Goal: Contribute content: Contribute content

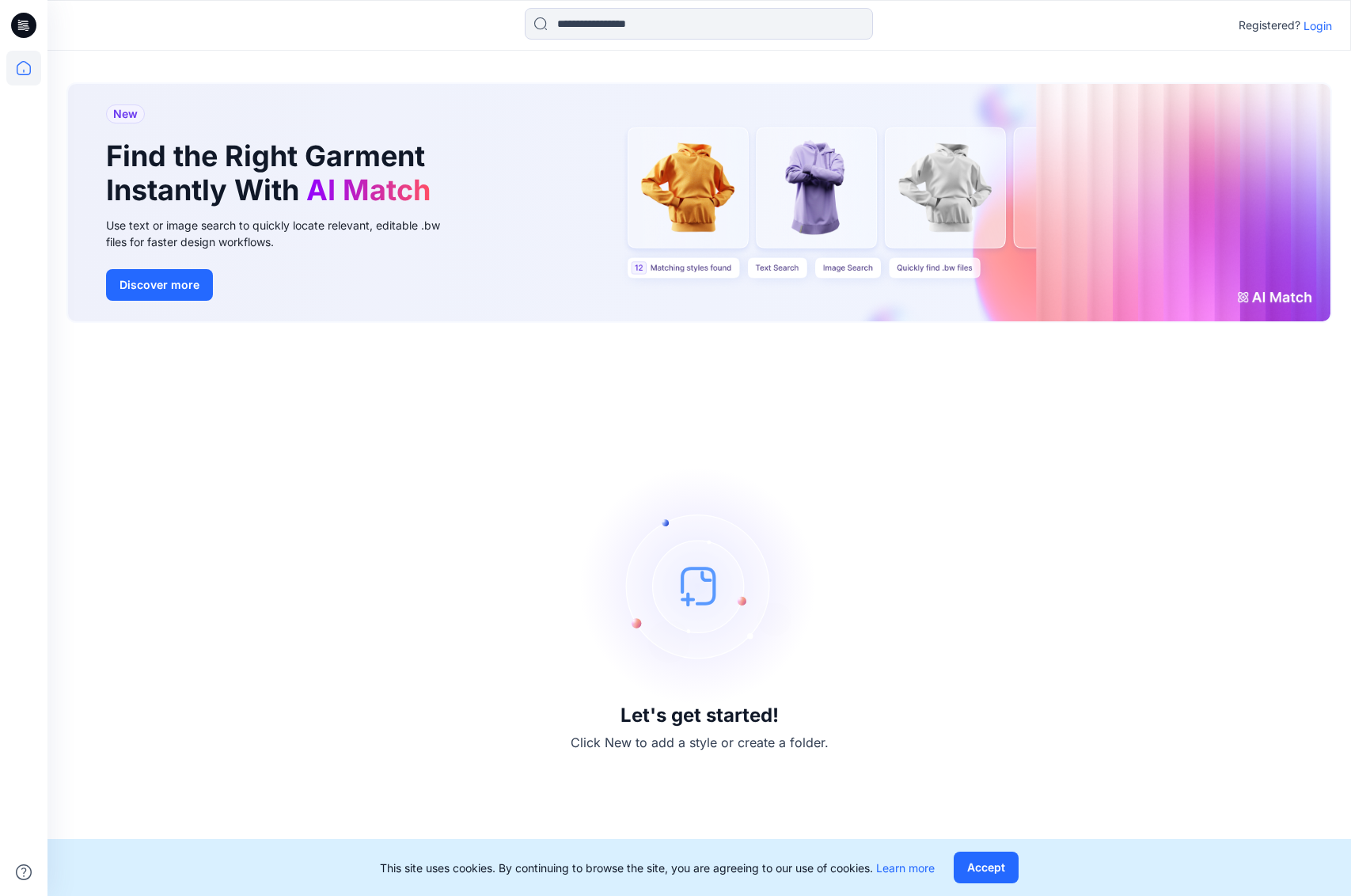
click at [1332, 27] on div "Registered? Login" at bounding box center [698, 25] width 1303 height 35
click at [1325, 27] on p "Login" at bounding box center [1318, 26] width 28 height 17
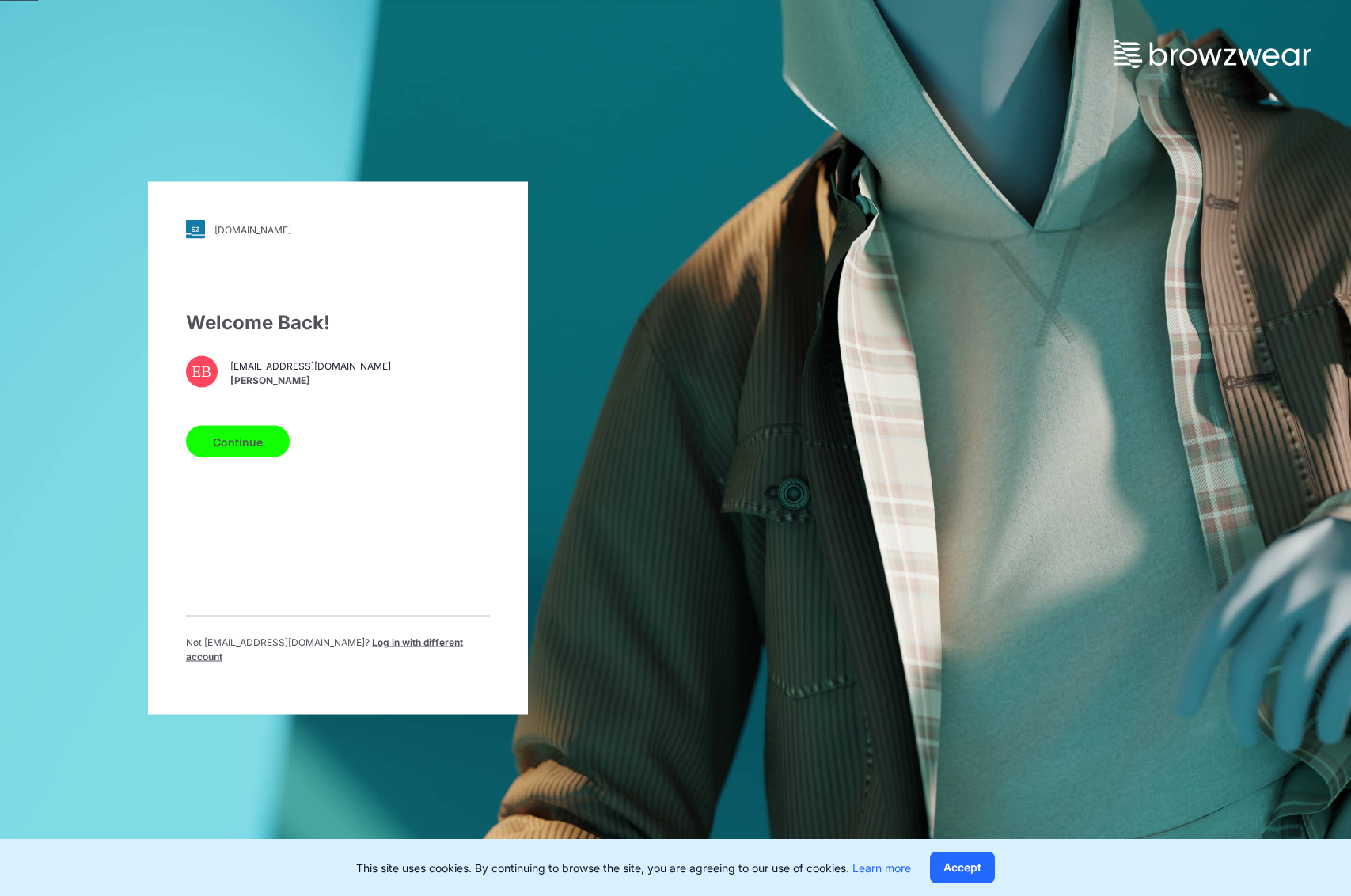
click at [208, 448] on button "Continue" at bounding box center [238, 441] width 104 height 31
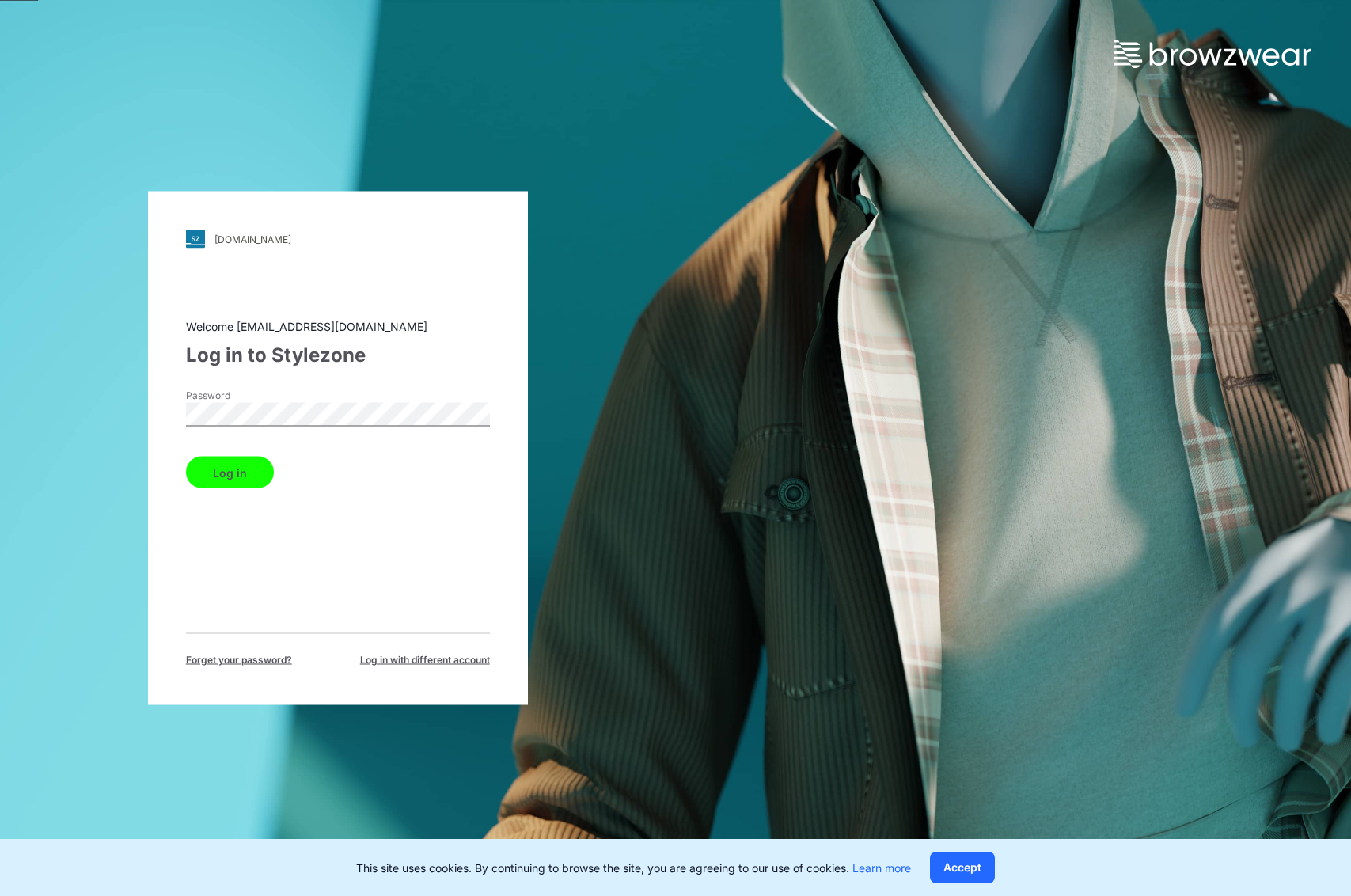
click at [186, 469] on button "Log in" at bounding box center [230, 472] width 88 height 31
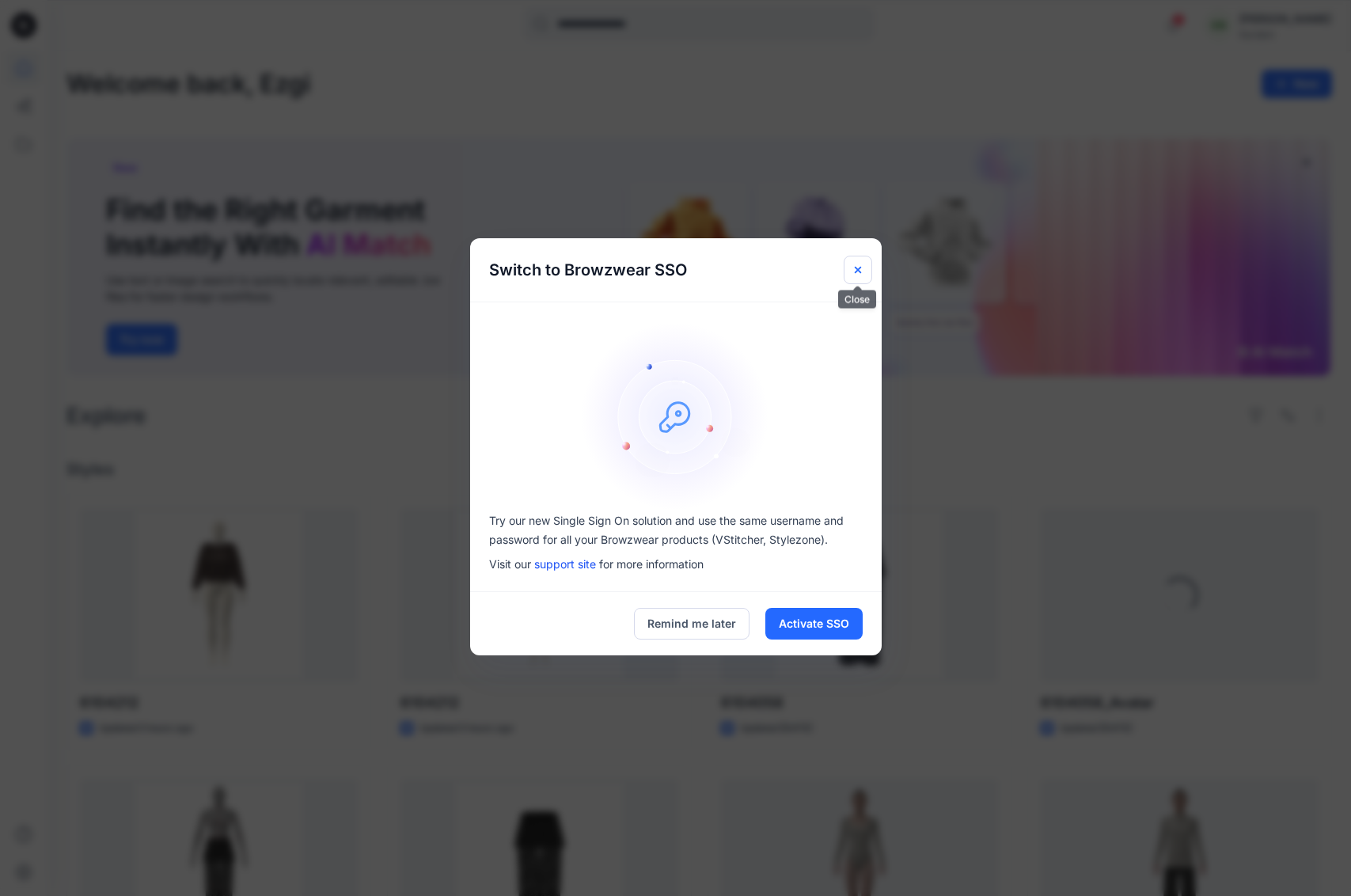
click at [857, 267] on icon "Close" at bounding box center [857, 270] width 12 height 12
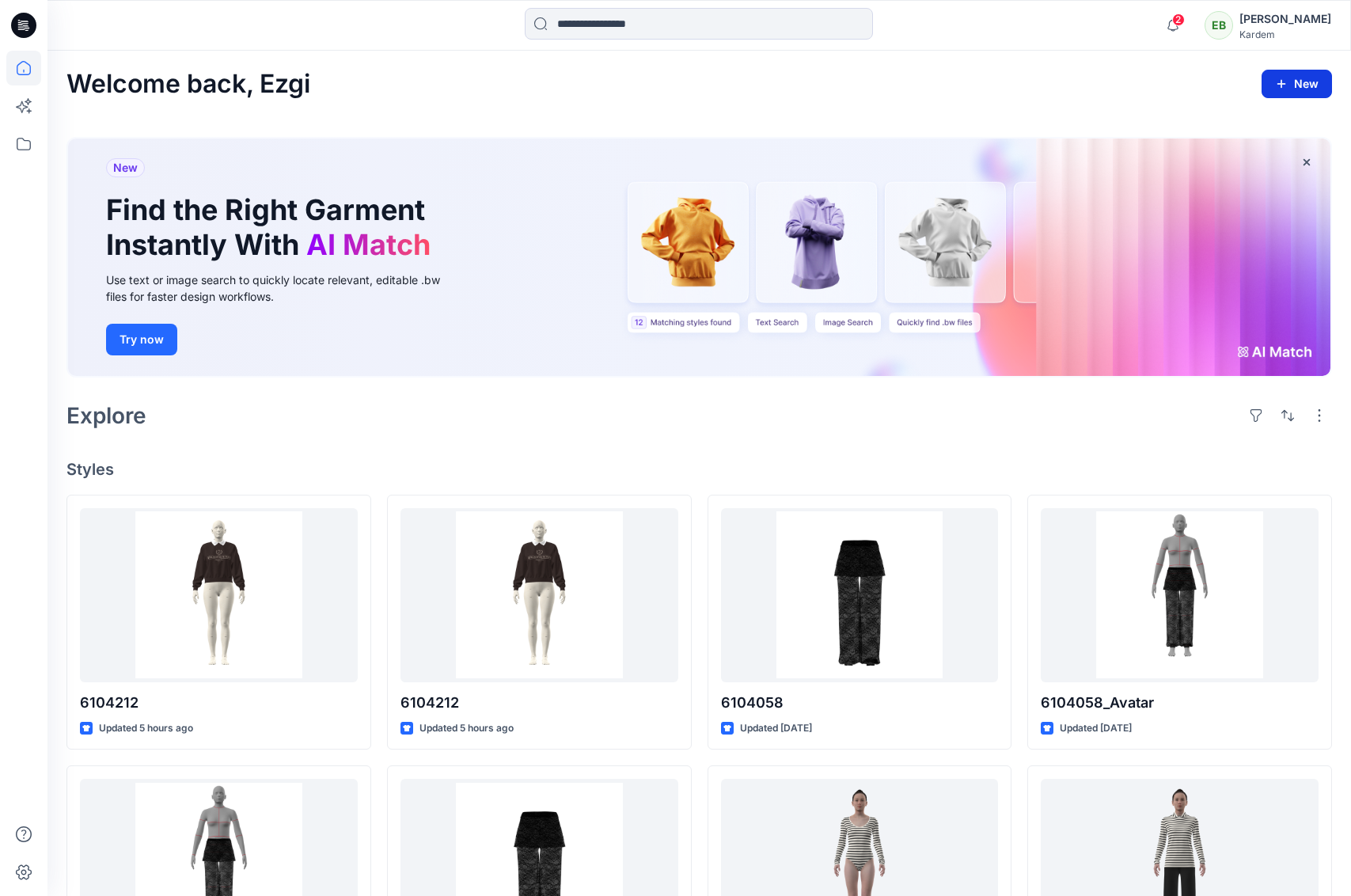
click at [1297, 74] on button "New" at bounding box center [1297, 84] width 70 height 28
click at [1263, 129] on p "New Style" at bounding box center [1248, 123] width 53 height 19
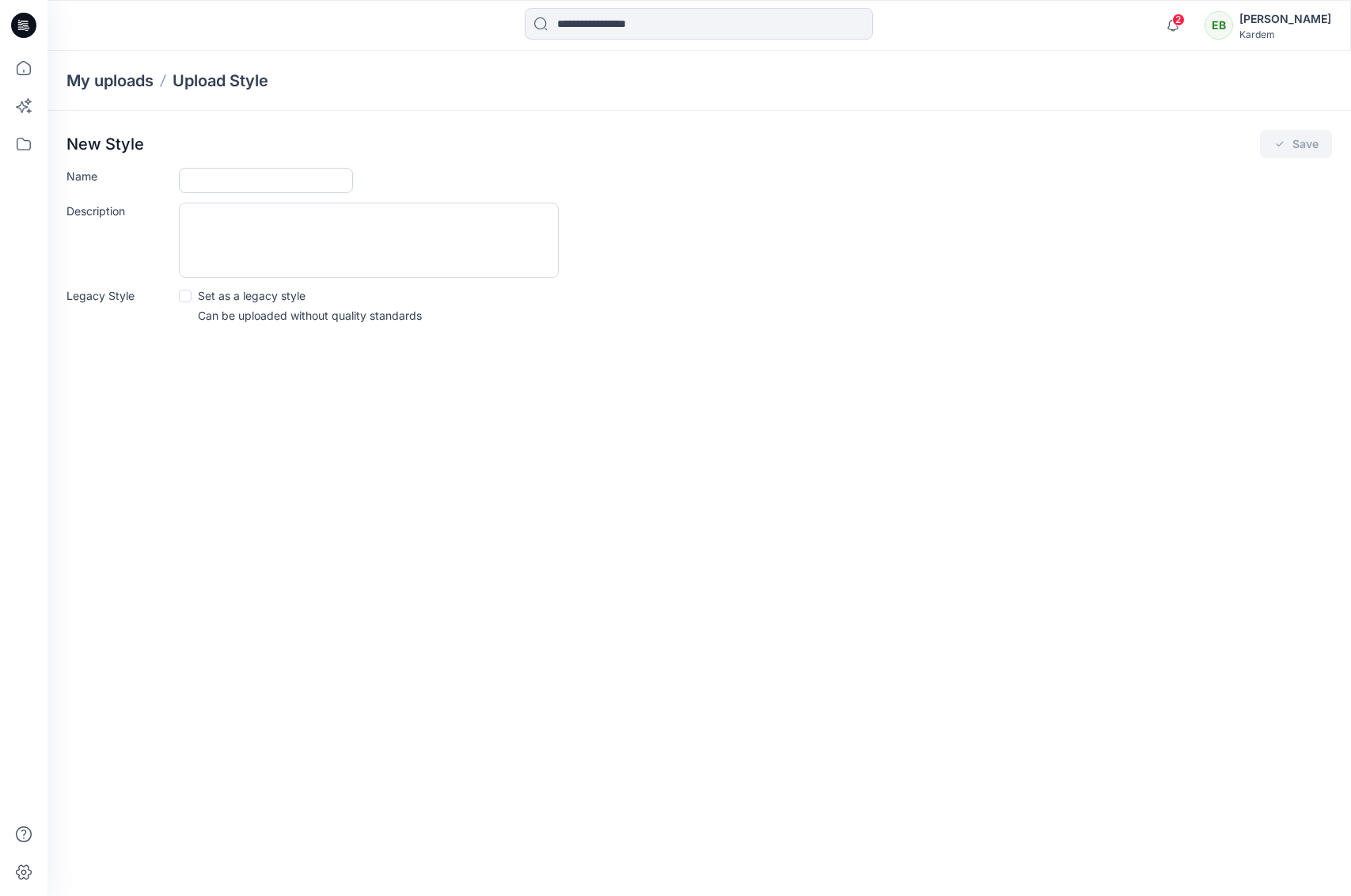
click at [219, 185] on input "Name" at bounding box center [266, 180] width 174 height 26
click at [552, 255] on textarea "Description" at bounding box center [369, 239] width 380 height 75
click at [281, 182] on input "*******" at bounding box center [266, 180] width 174 height 26
type input "**********"
click at [1297, 138] on button "Save" at bounding box center [1296, 144] width 72 height 28
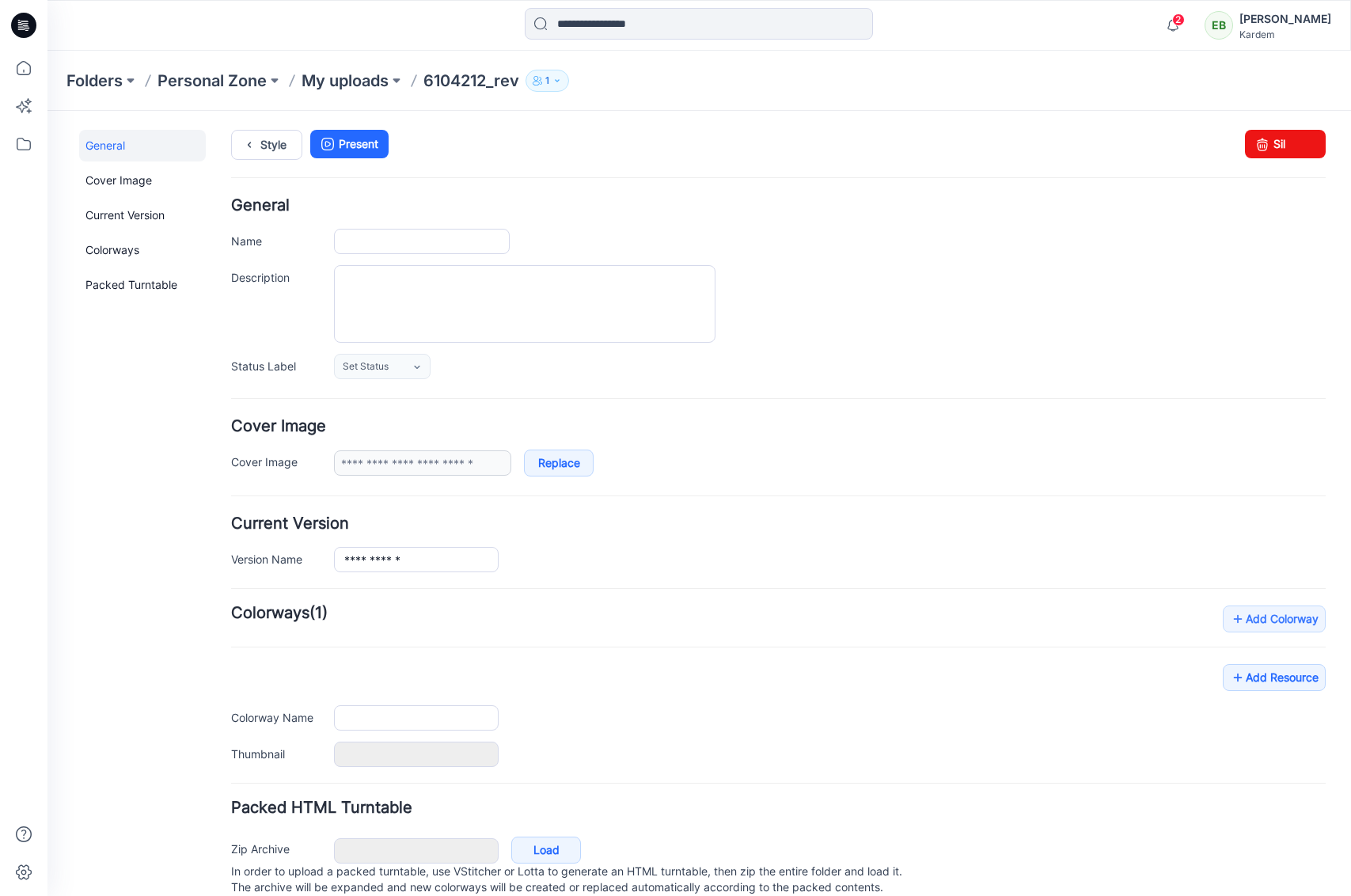
type input "**********"
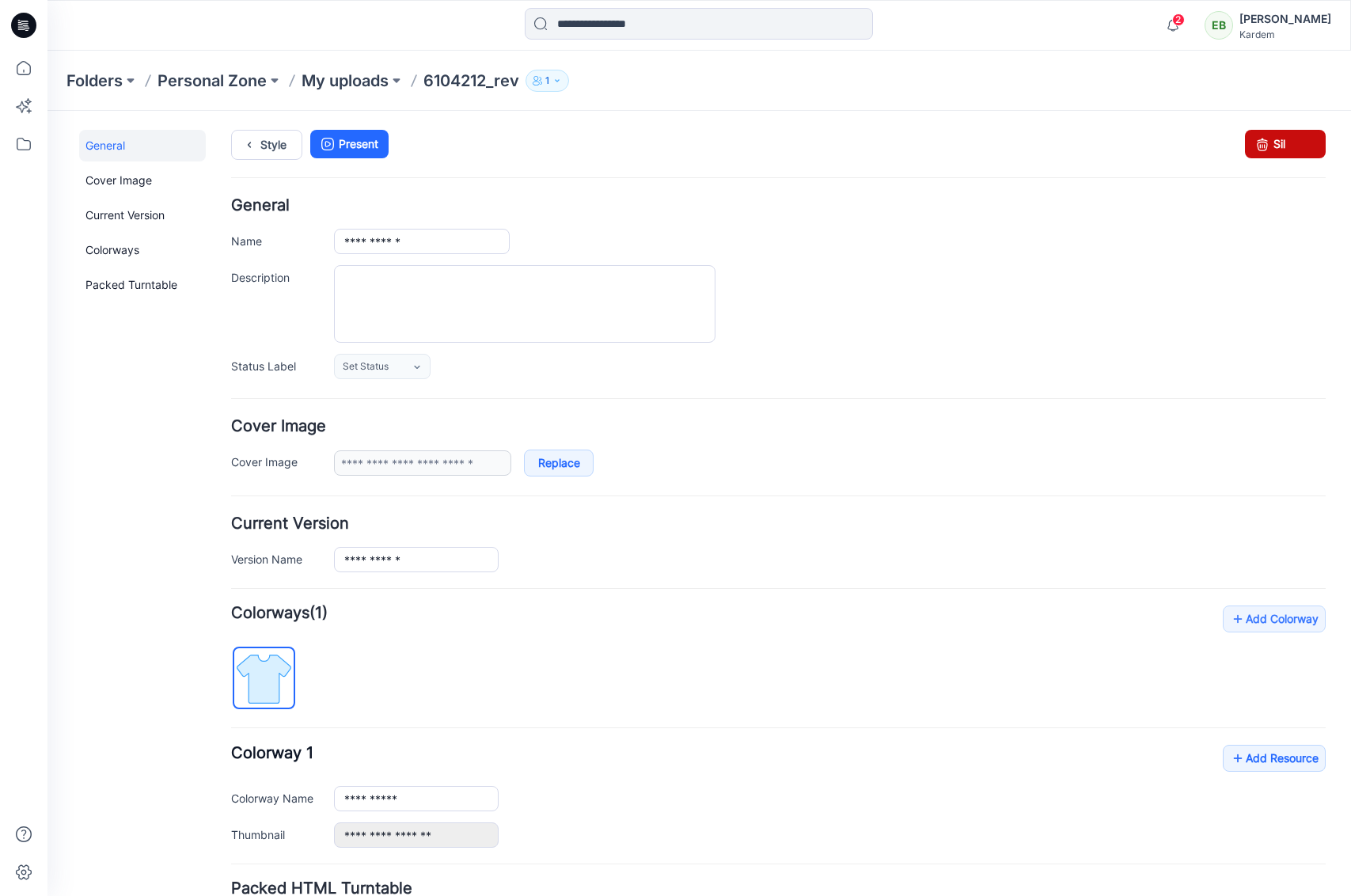
scroll to position [133, 0]
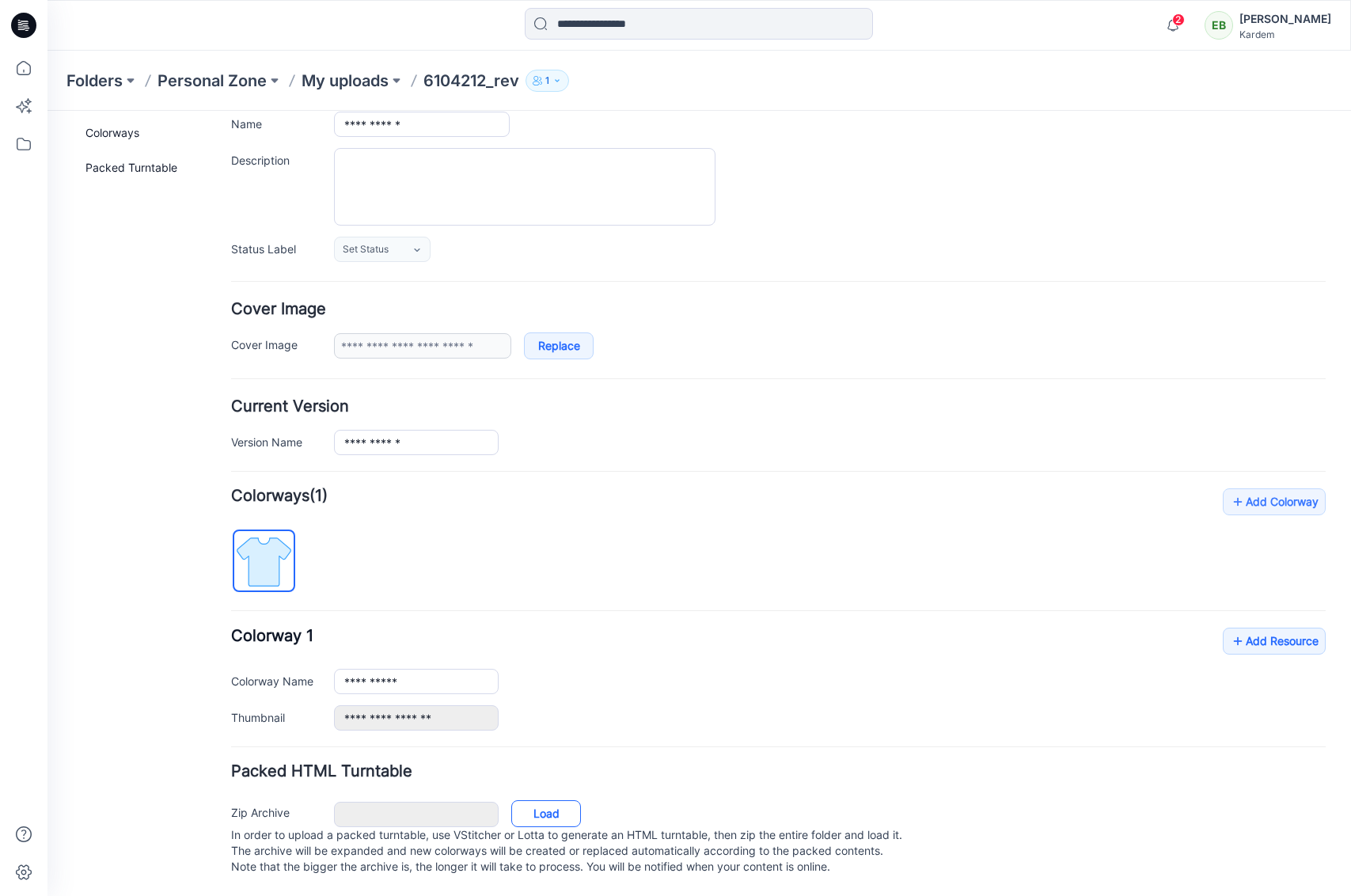
click at [574, 800] on link "Load" at bounding box center [547, 814] width 70 height 26
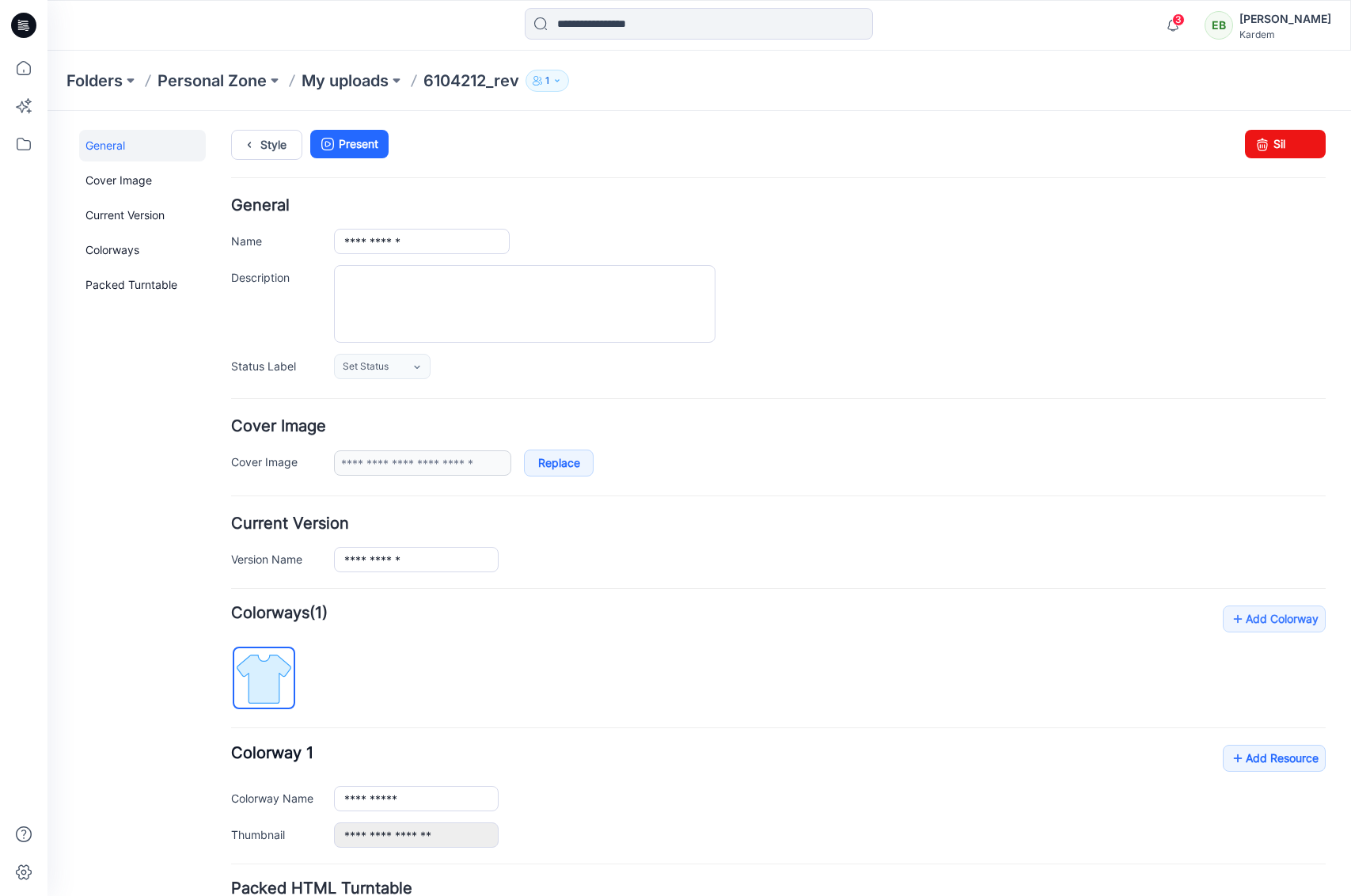
click at [8, 9] on div at bounding box center [24, 26] width 51 height 51
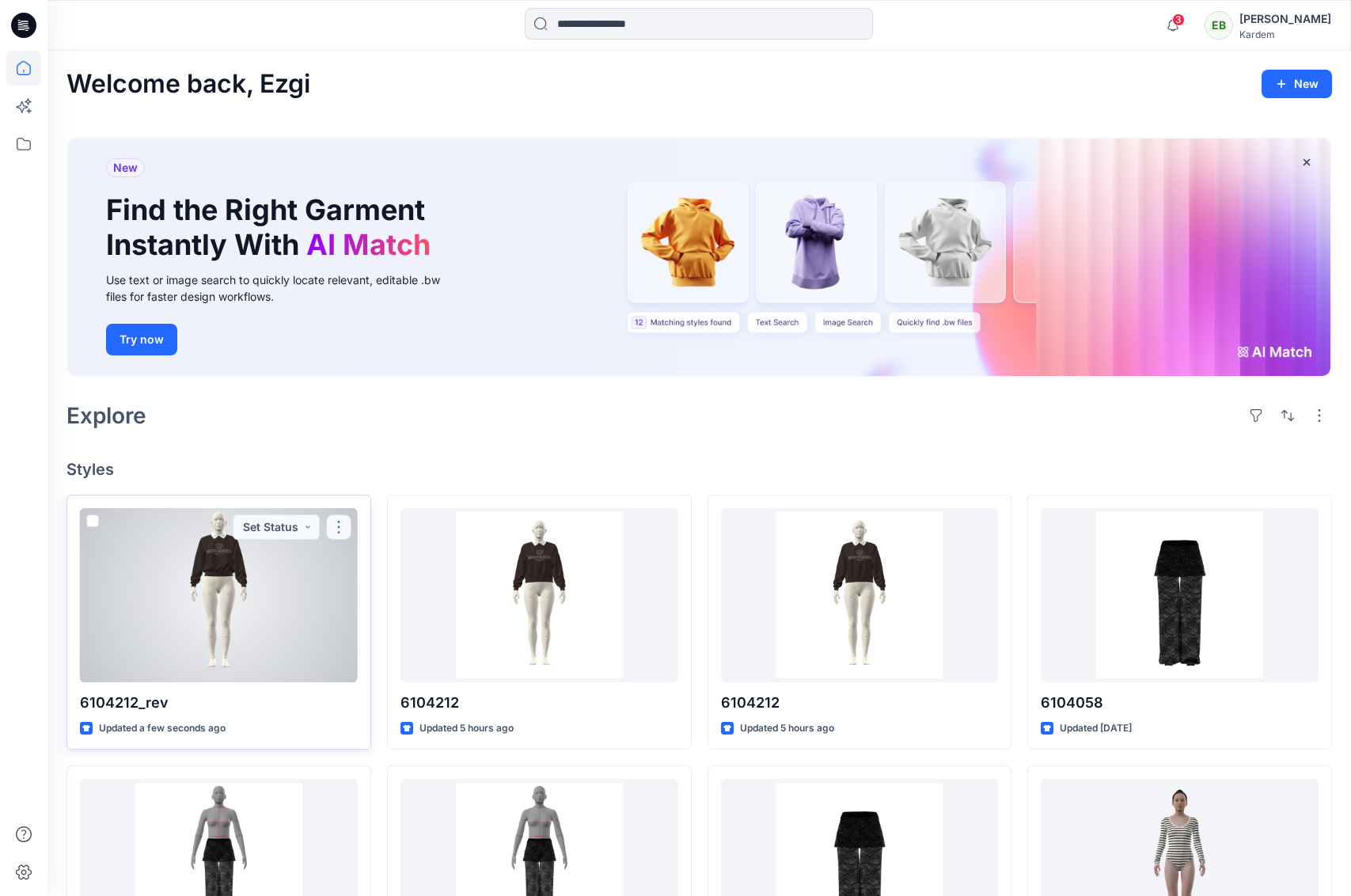
click at [334, 526] on button "button" at bounding box center [339, 527] width 26 height 26
click at [375, 680] on p "Move to" at bounding box center [378, 681] width 43 height 17
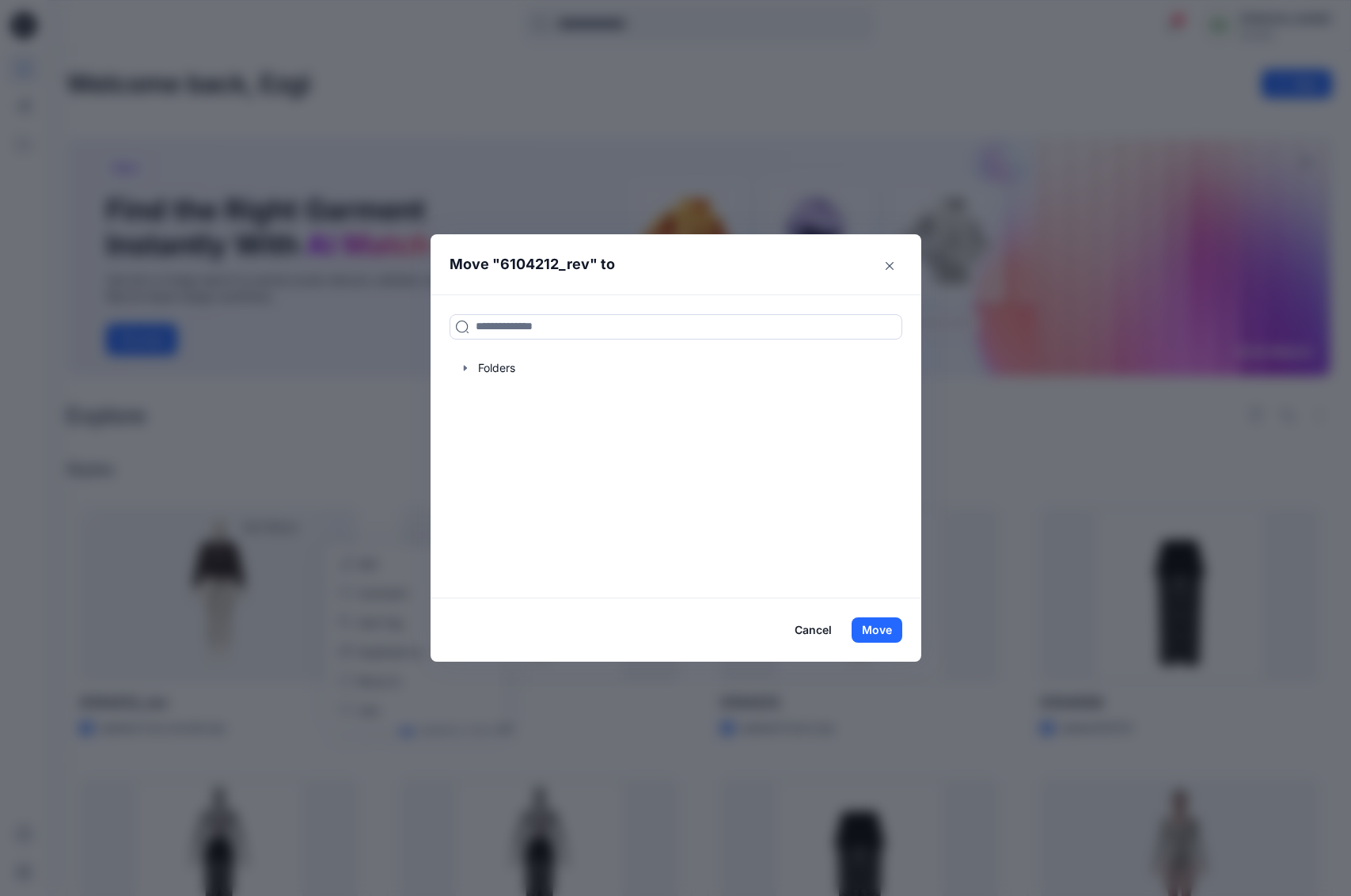
click at [833, 628] on button "Cancel" at bounding box center [813, 630] width 58 height 26
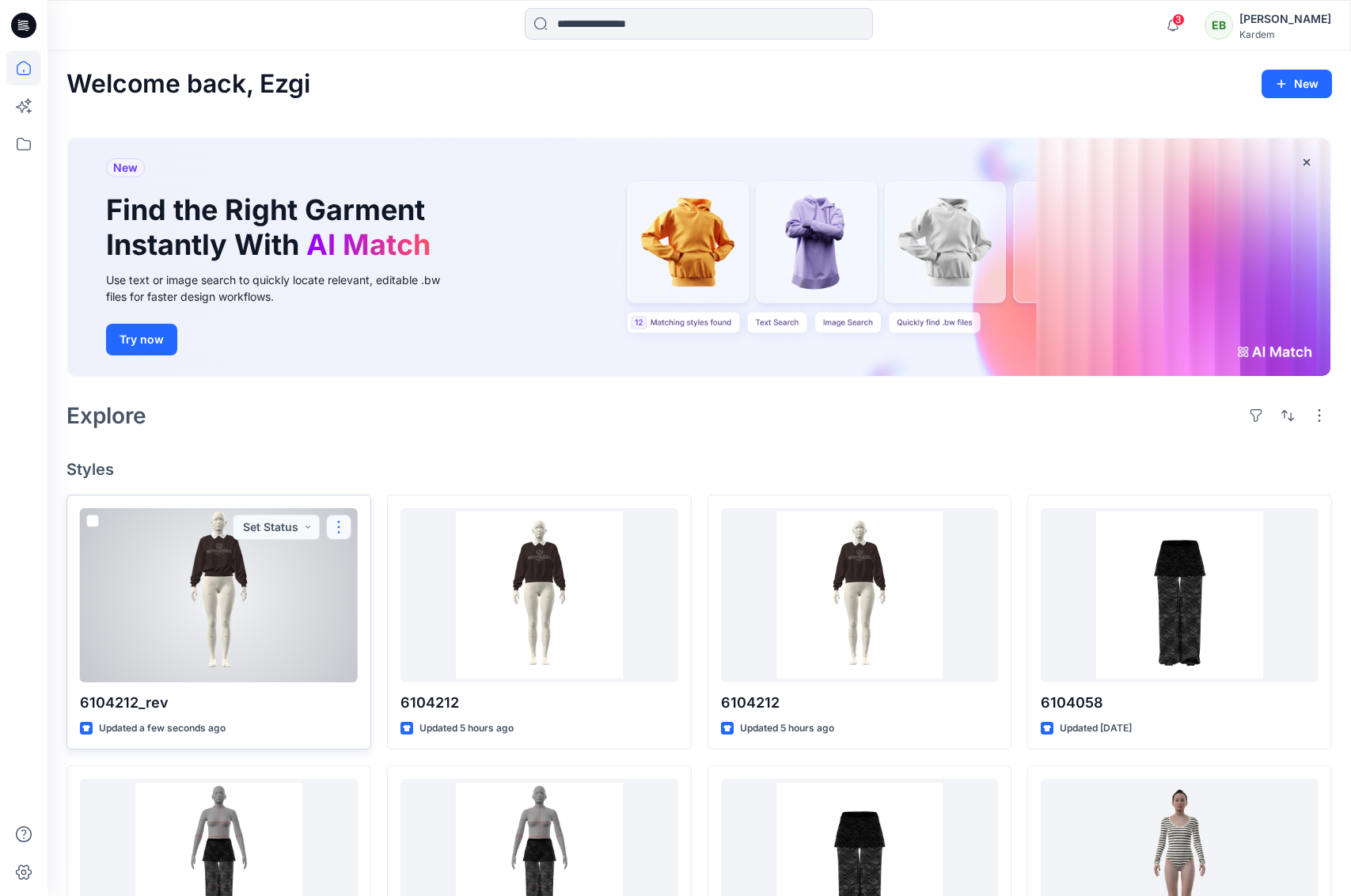
click at [344, 523] on button "button" at bounding box center [339, 527] width 26 height 26
click at [384, 649] on p "Duplicate to..." at bounding box center [394, 652] width 72 height 17
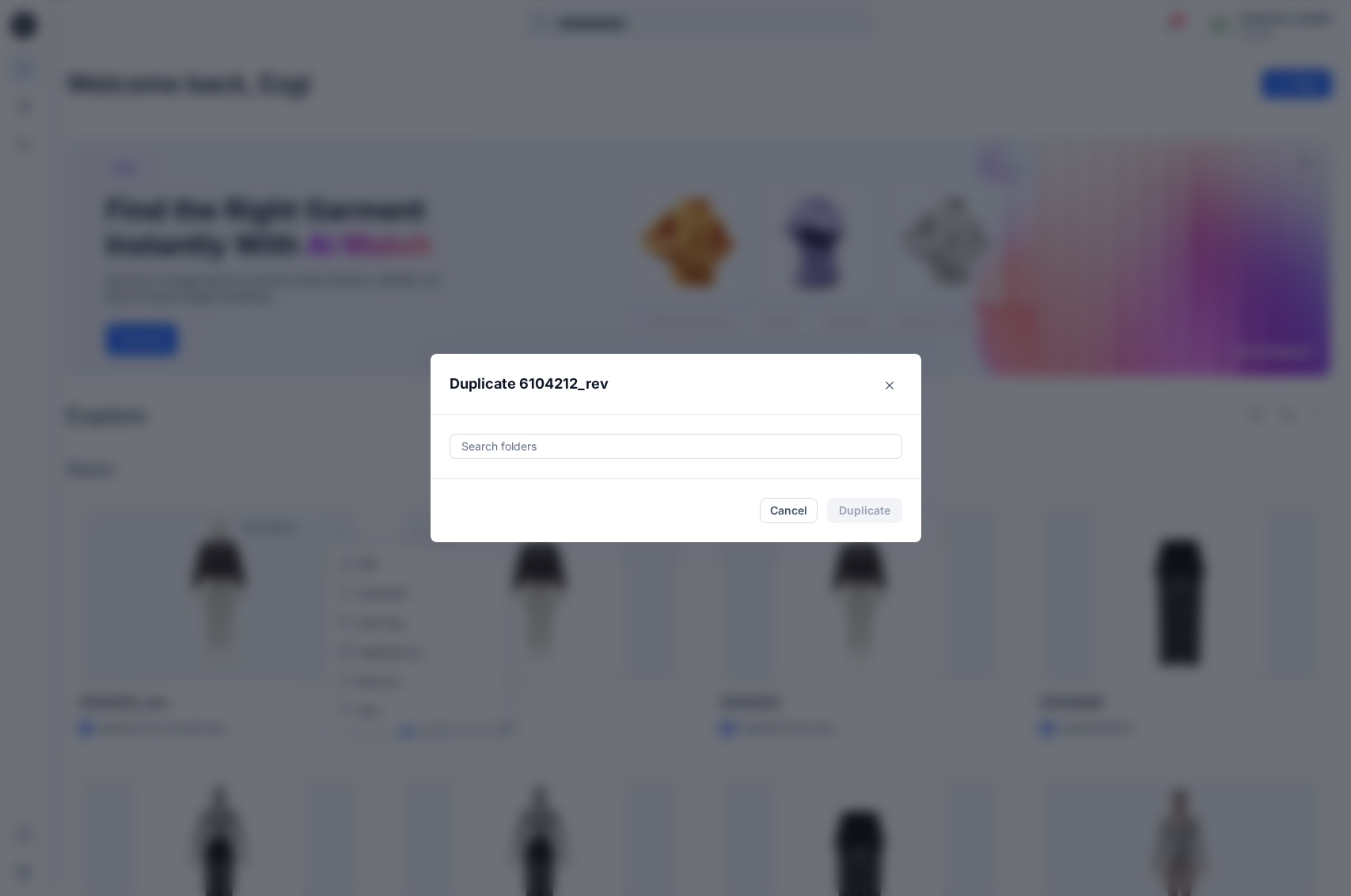
click at [550, 442] on div at bounding box center [676, 447] width 432 height 19
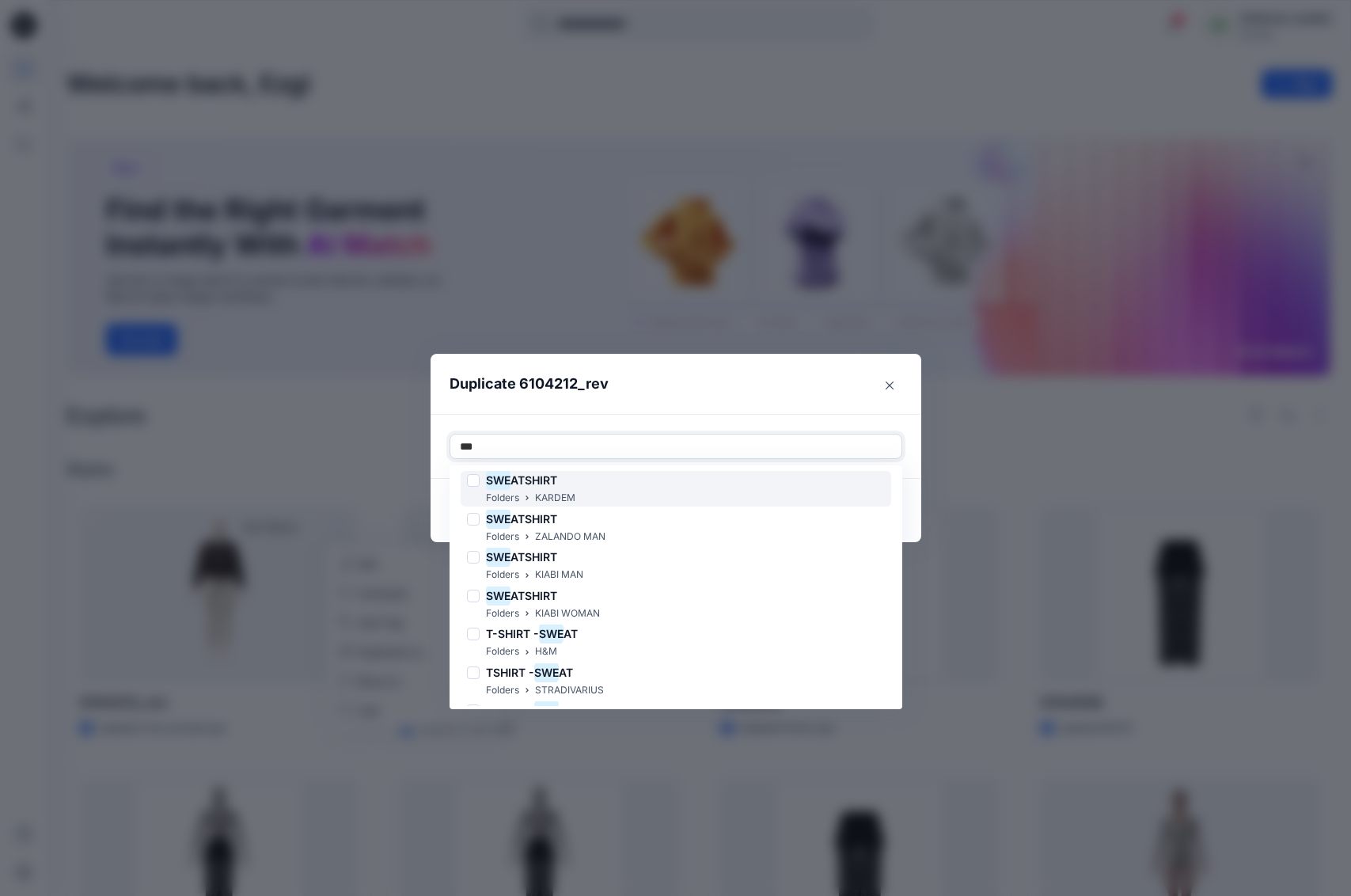
scroll to position [96, 0]
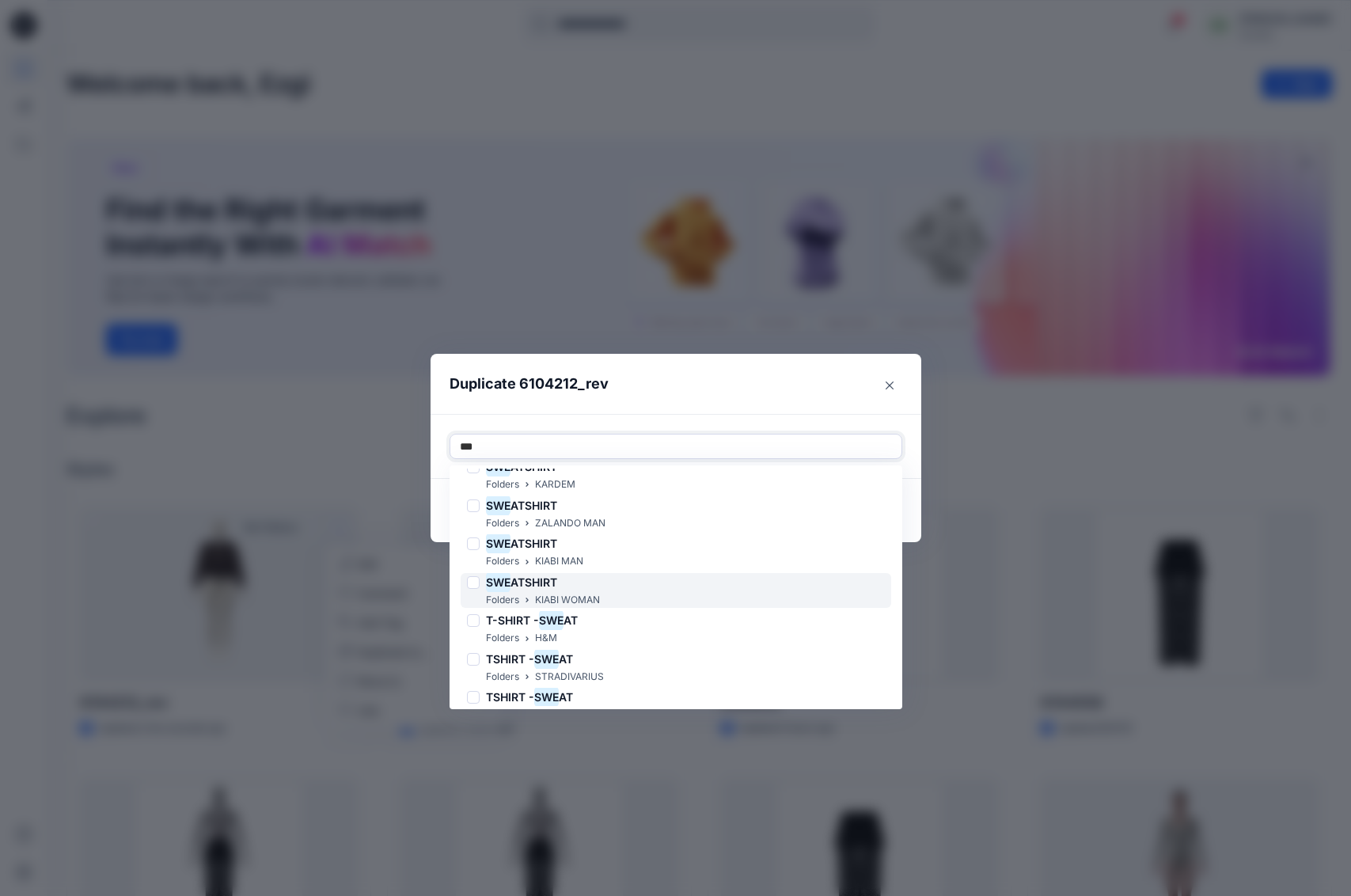
click at [593, 598] on p "KIABI WOMAN" at bounding box center [568, 601] width 65 height 17
type input "***"
click at [712, 384] on header "Duplicate 6104212_rev" at bounding box center [659, 384] width 459 height 61
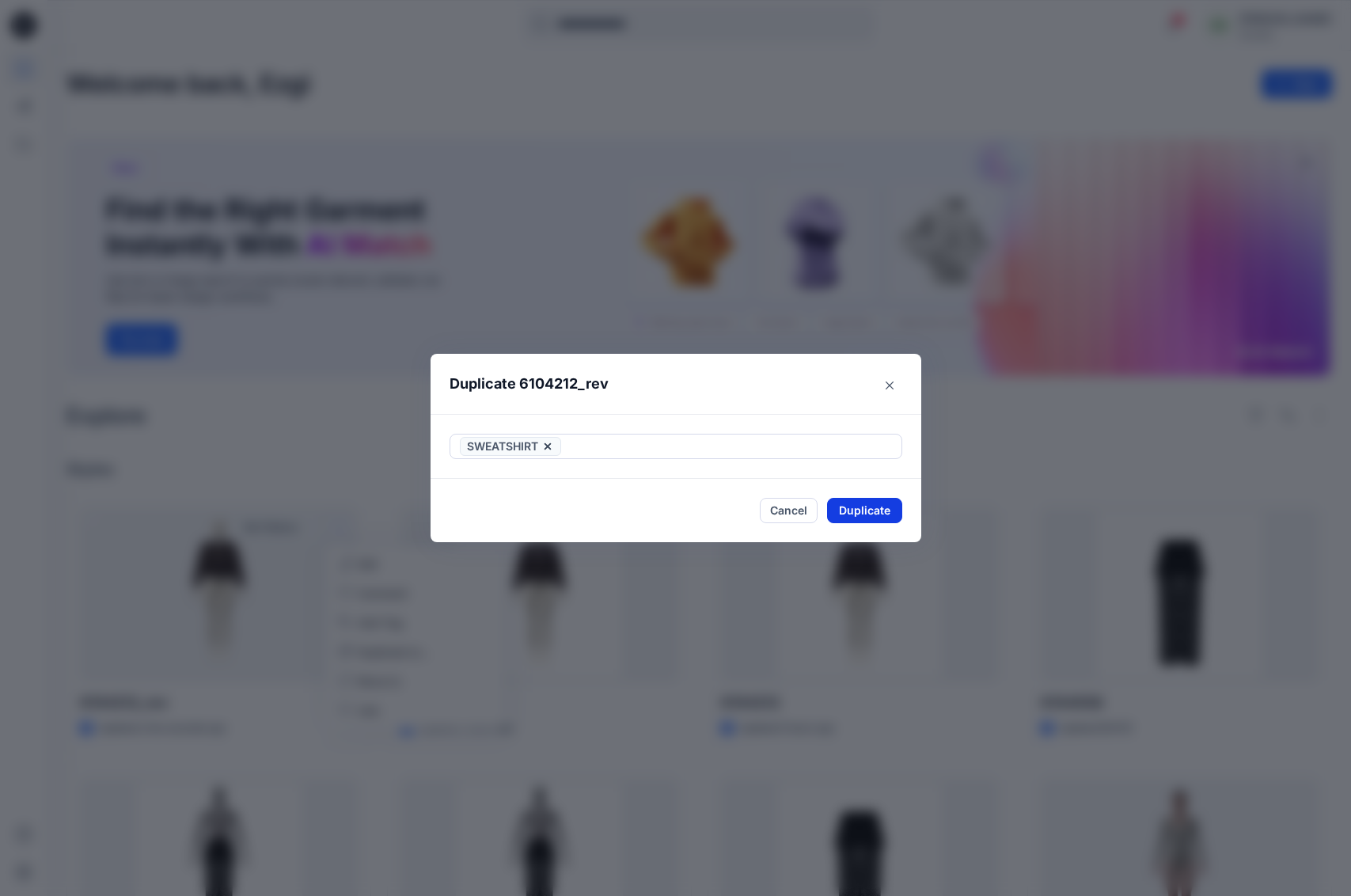
click at [859, 510] on button "Duplicate" at bounding box center [864, 510] width 75 height 26
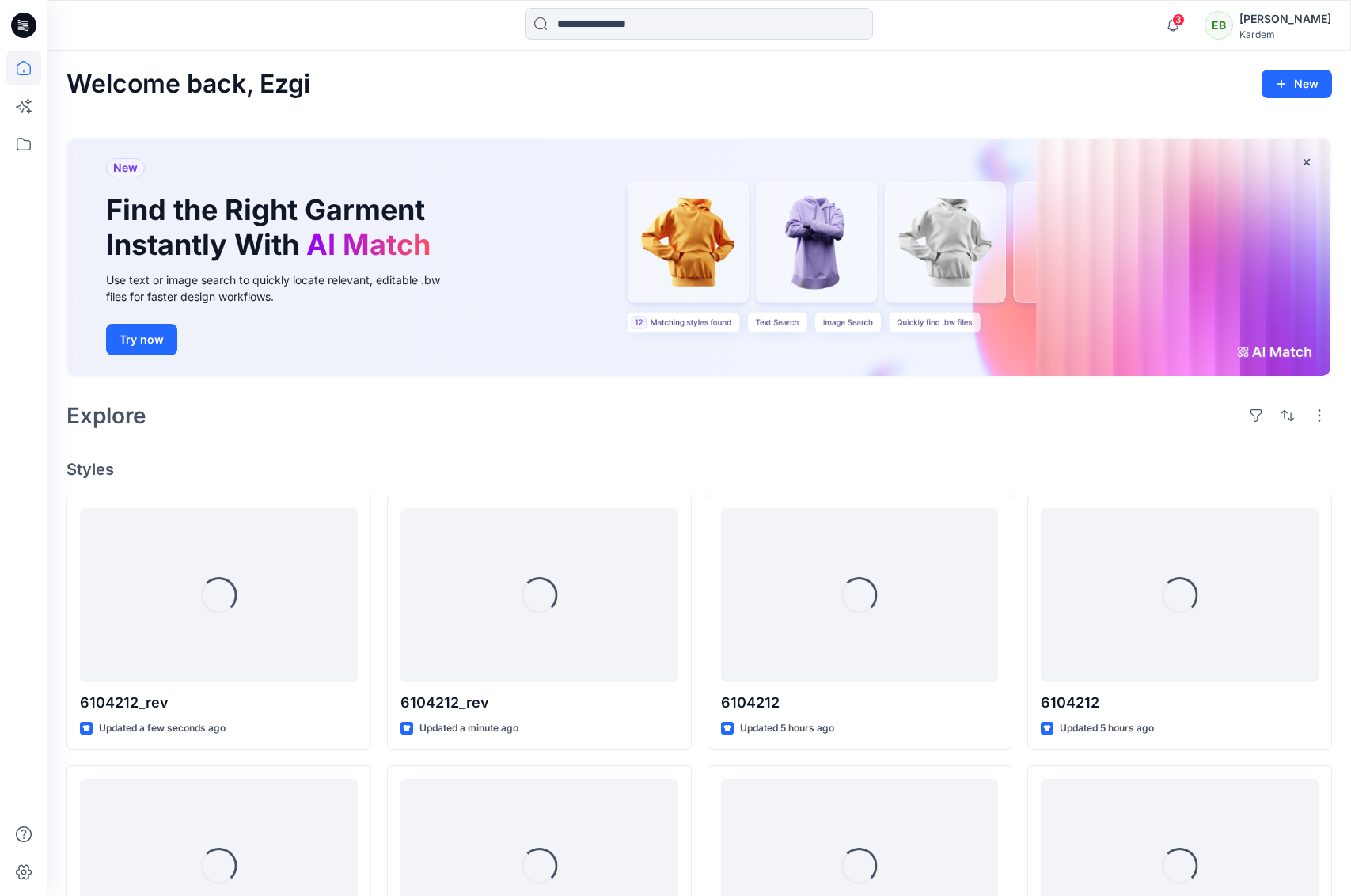
click at [890, 382] on div "New Find the Right Garment Instantly With AI Match Use text or image search to …" at bounding box center [699, 260] width 1266 height 272
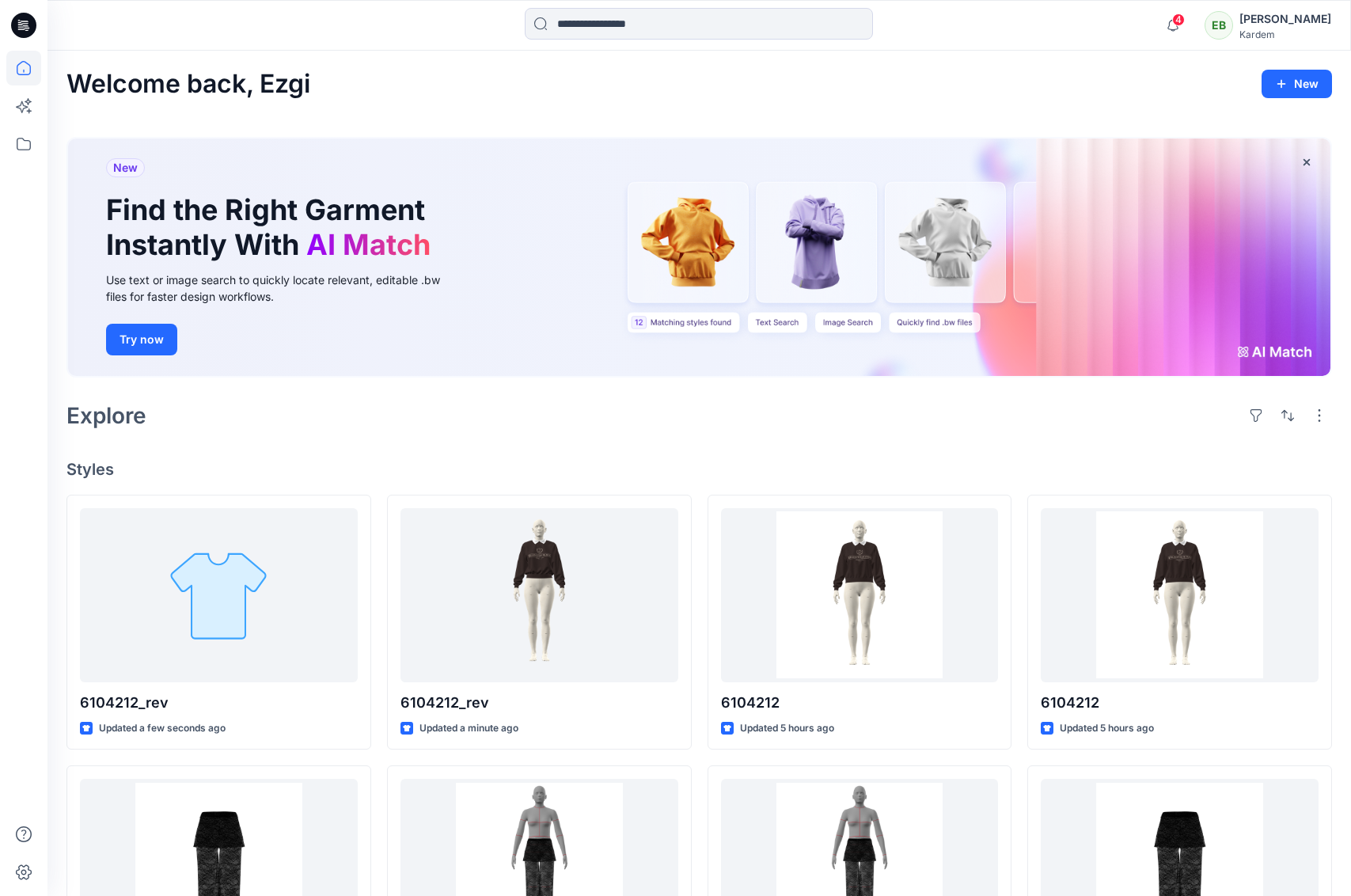
scroll to position [2, 0]
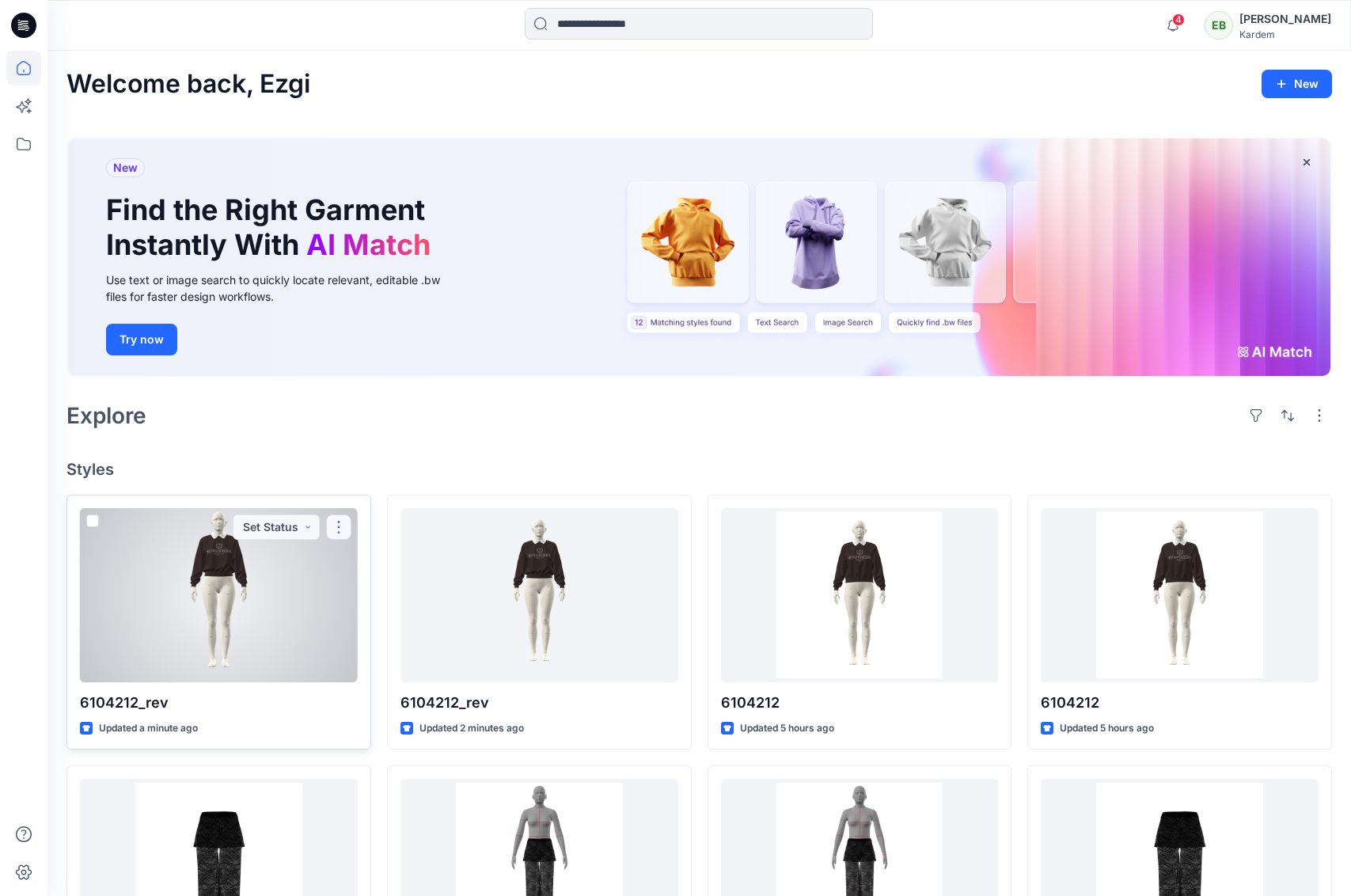
click at [332, 527] on button "button" at bounding box center [339, 527] width 26 height 26
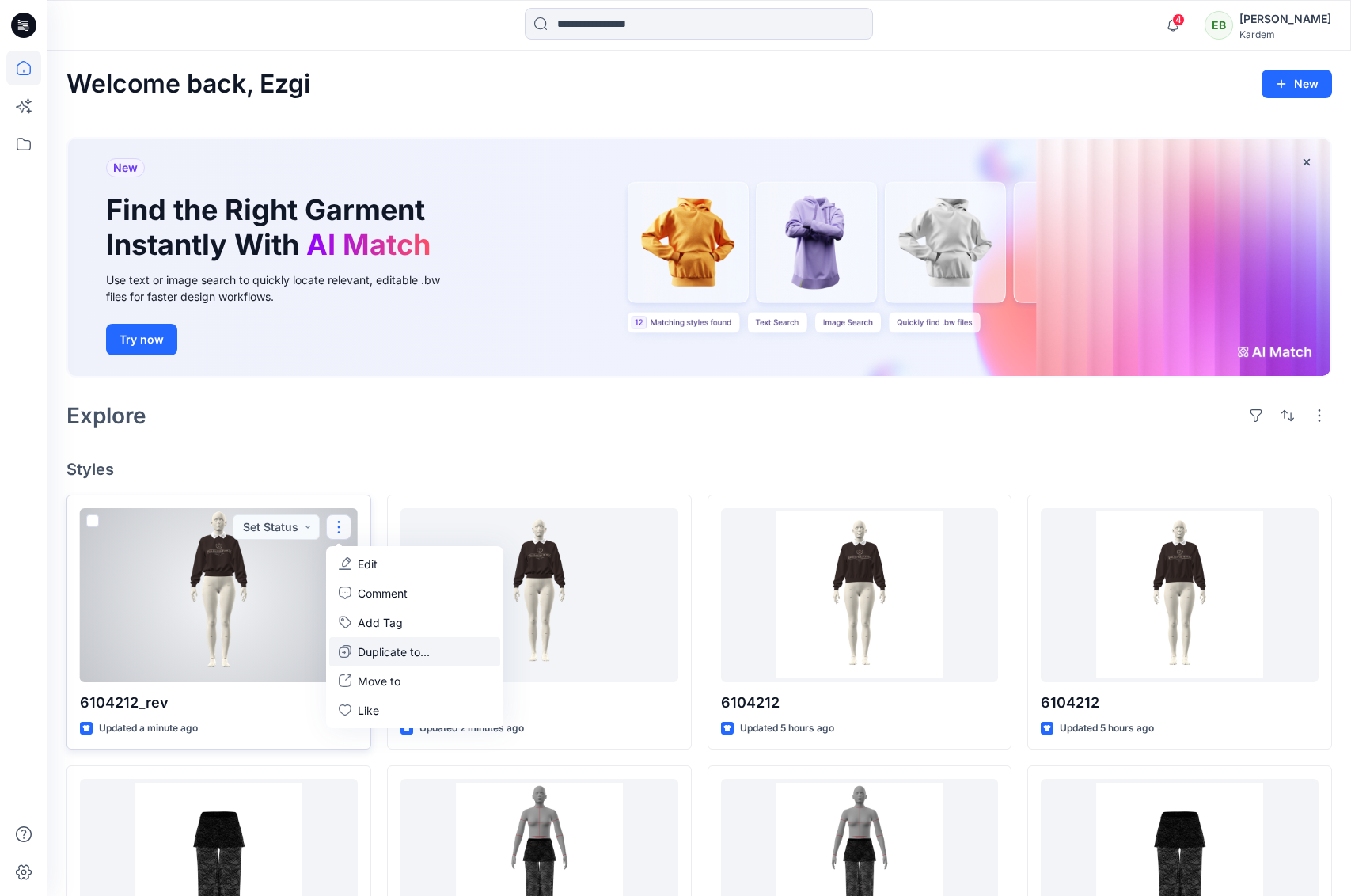
click at [371, 652] on p "Duplicate to..." at bounding box center [394, 652] width 72 height 17
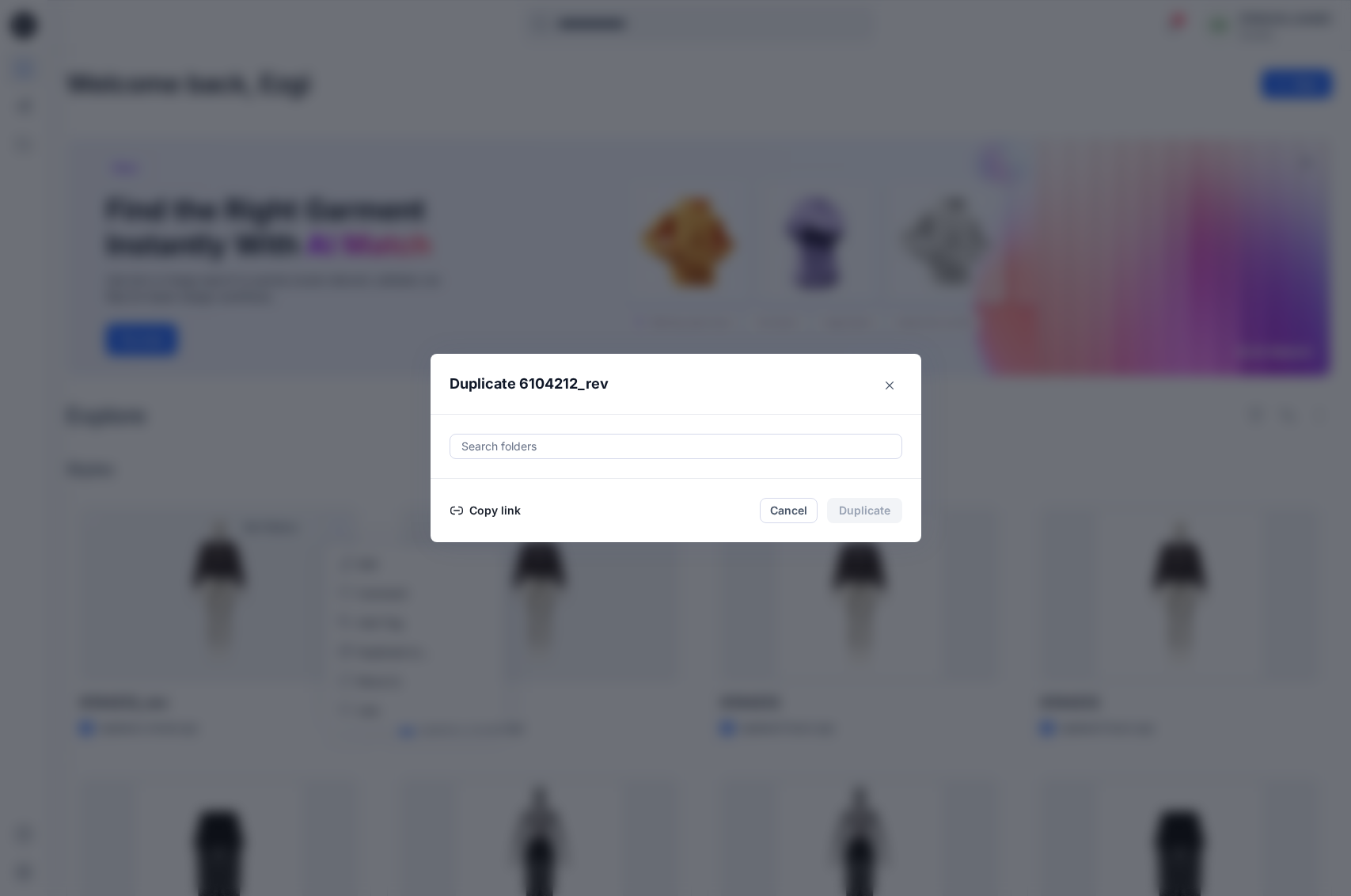
click at [501, 508] on button "Copy link" at bounding box center [485, 511] width 72 height 19
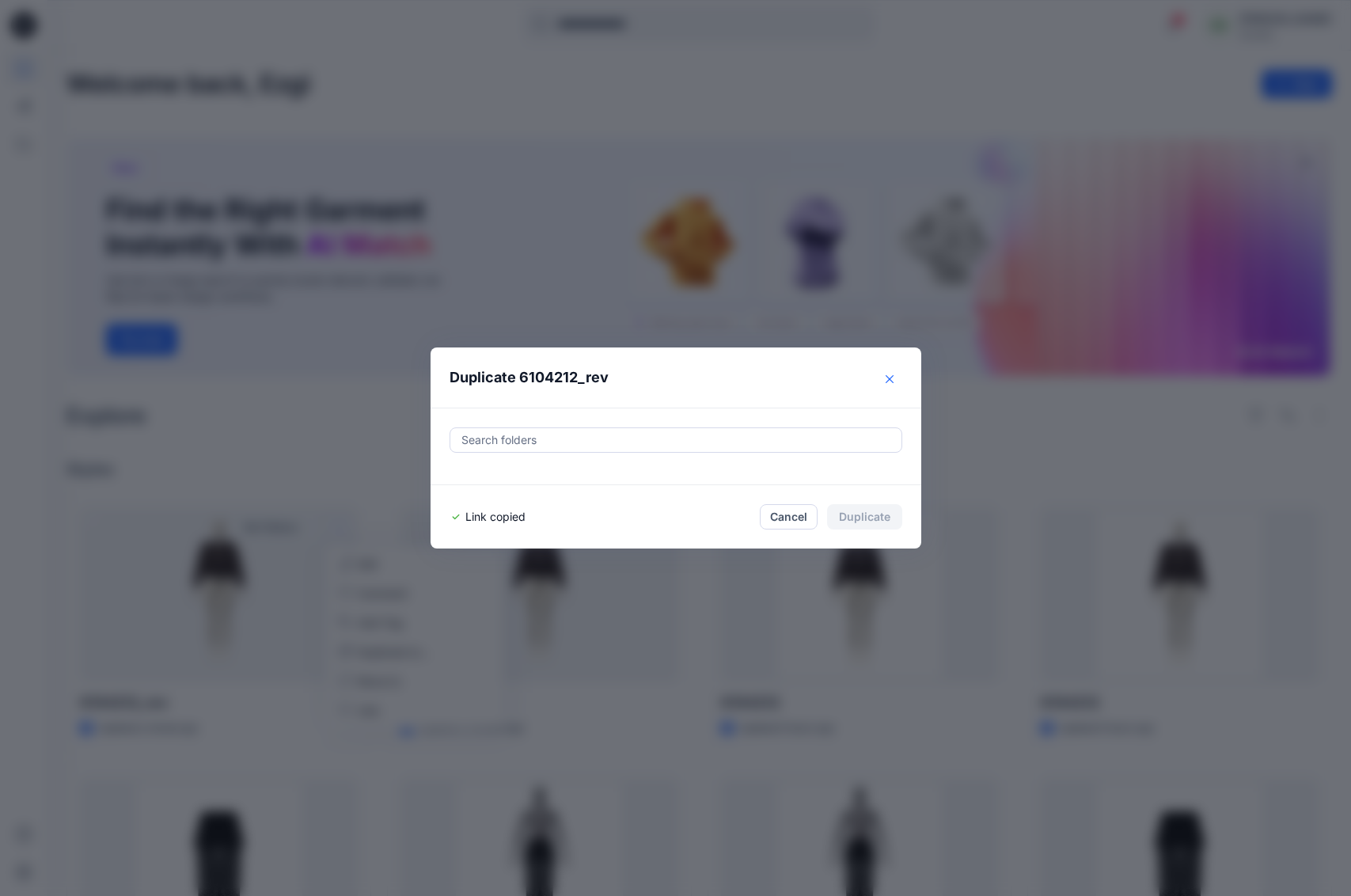
click at [894, 377] on button "Close" at bounding box center [889, 378] width 26 height 26
